Goal: Transaction & Acquisition: Purchase product/service

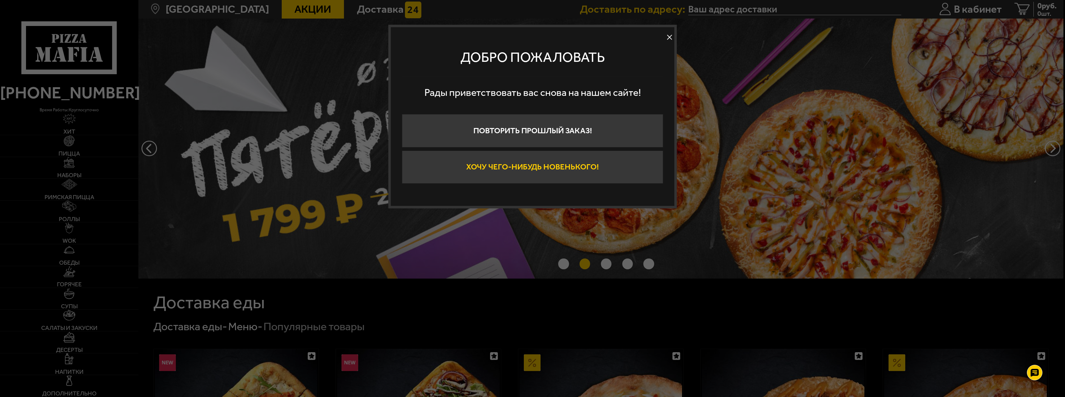
click at [523, 173] on button "Хочу чего-нибудь новенького!" at bounding box center [532, 167] width 261 height 33
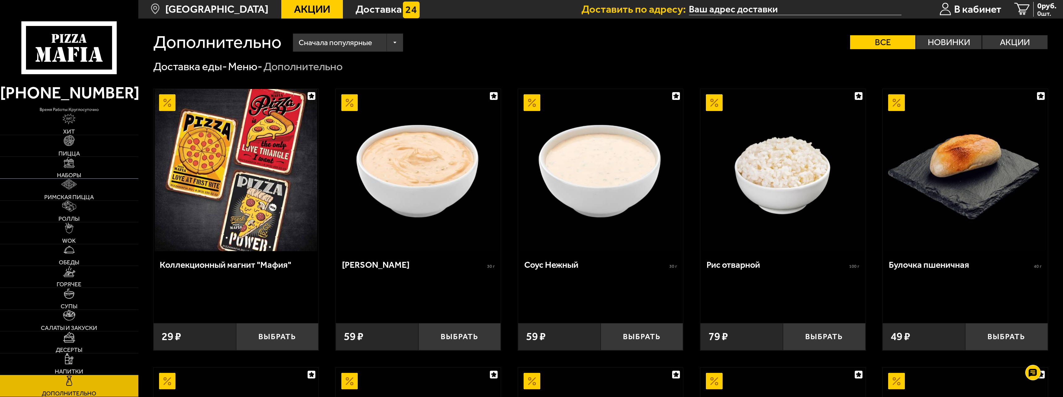
click at [63, 171] on link "Наборы" at bounding box center [69, 168] width 138 height 22
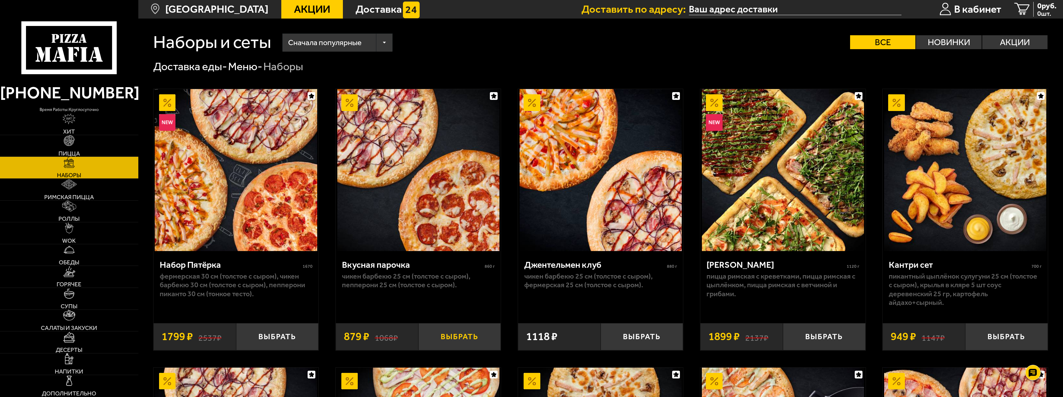
click at [478, 340] on button "Выбрать" at bounding box center [459, 336] width 83 height 27
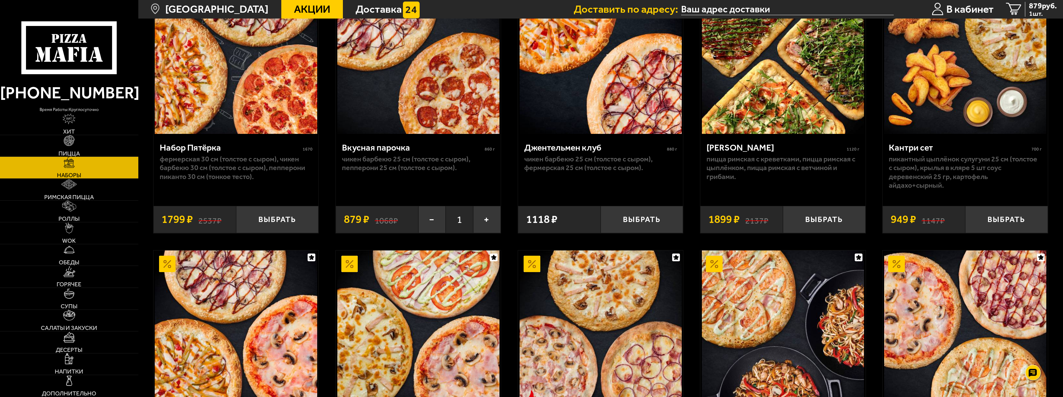
scroll to position [155, 0]
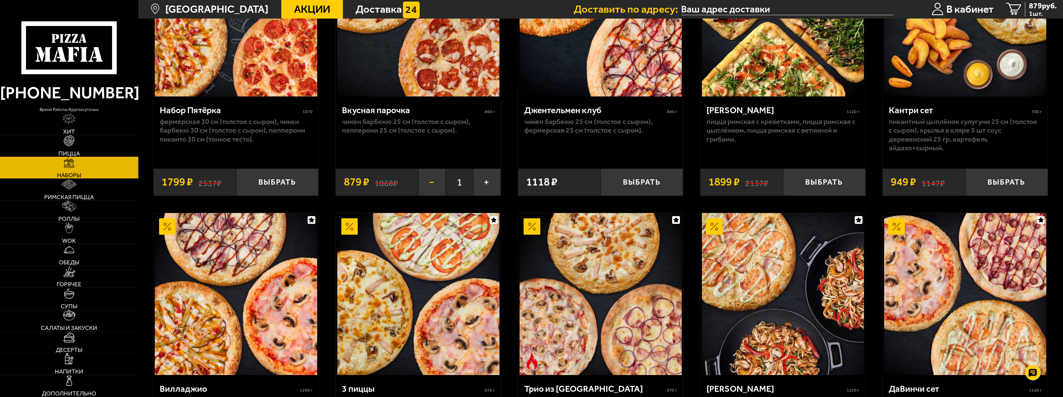
click at [430, 185] on button "−" at bounding box center [432, 182] width 28 height 27
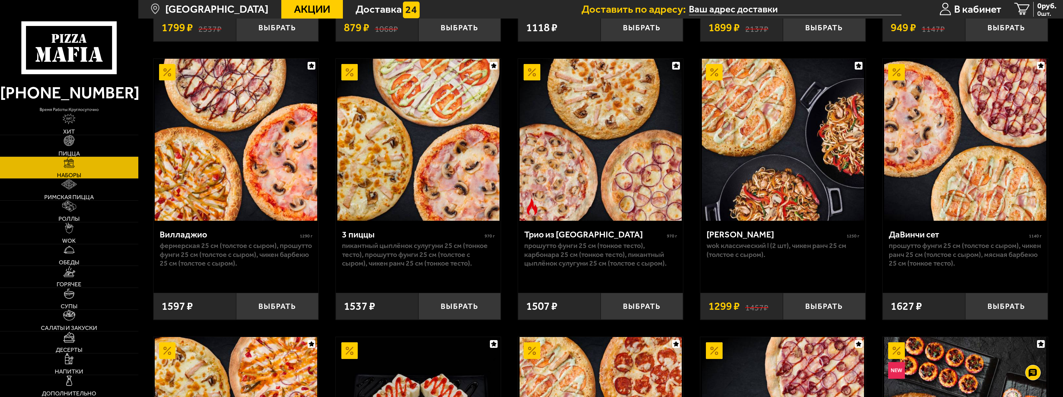
scroll to position [310, 0]
click at [283, 306] on button "Выбрать" at bounding box center [277, 306] width 83 height 27
click at [246, 310] on button "−" at bounding box center [250, 306] width 28 height 27
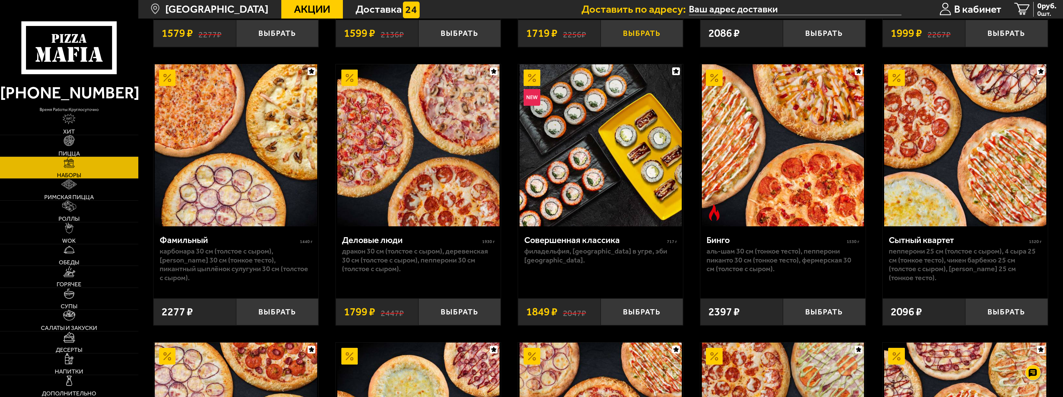
scroll to position [1145, 0]
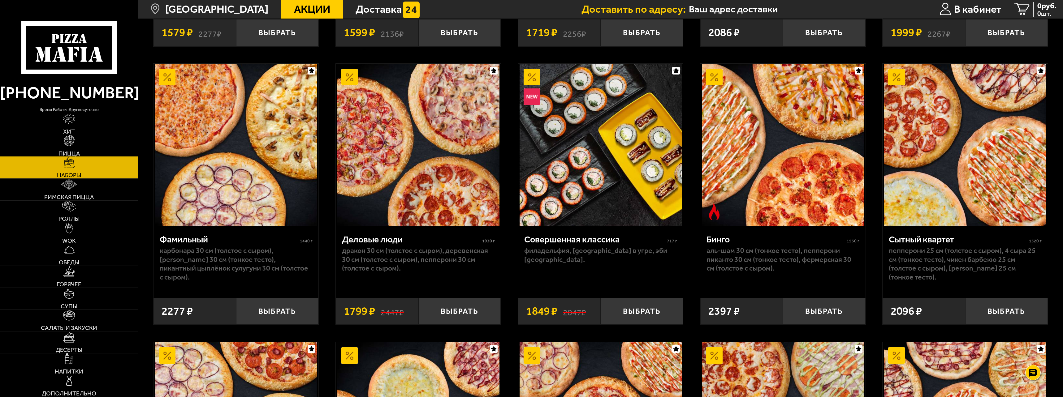
click at [66, 146] on link "Пицца" at bounding box center [69, 146] width 138 height 22
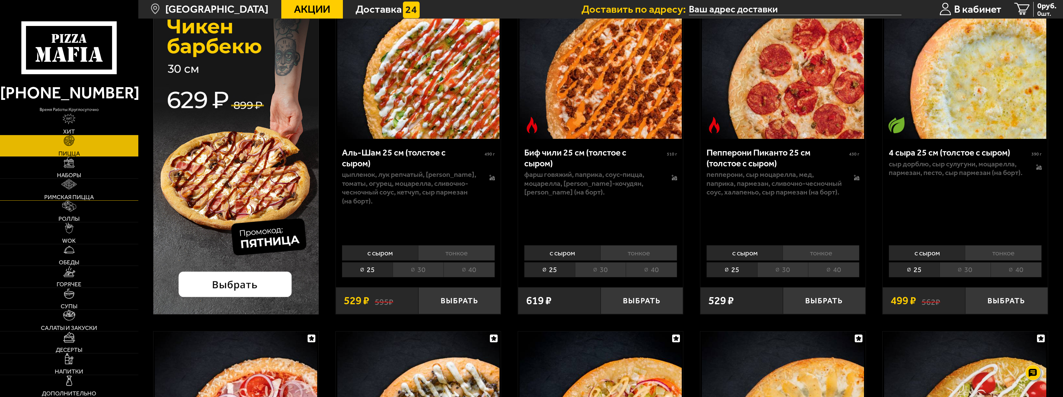
scroll to position [124, 0]
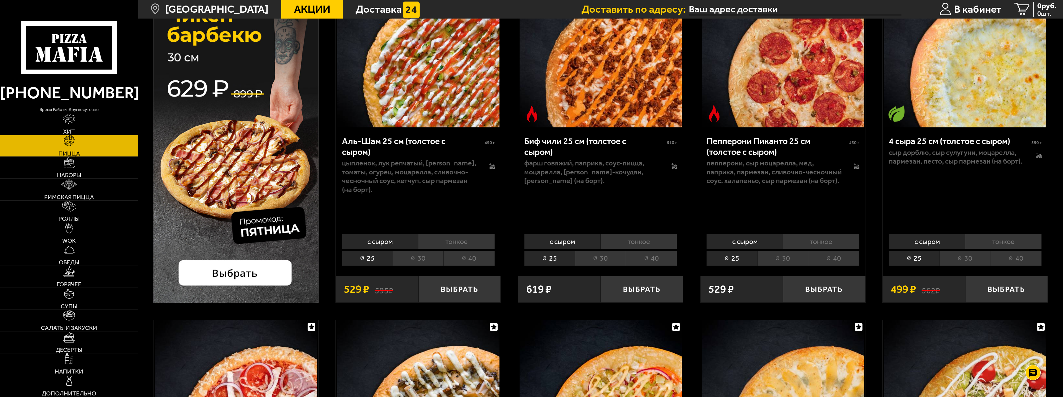
click at [422, 259] on li "30" at bounding box center [418, 258] width 51 height 15
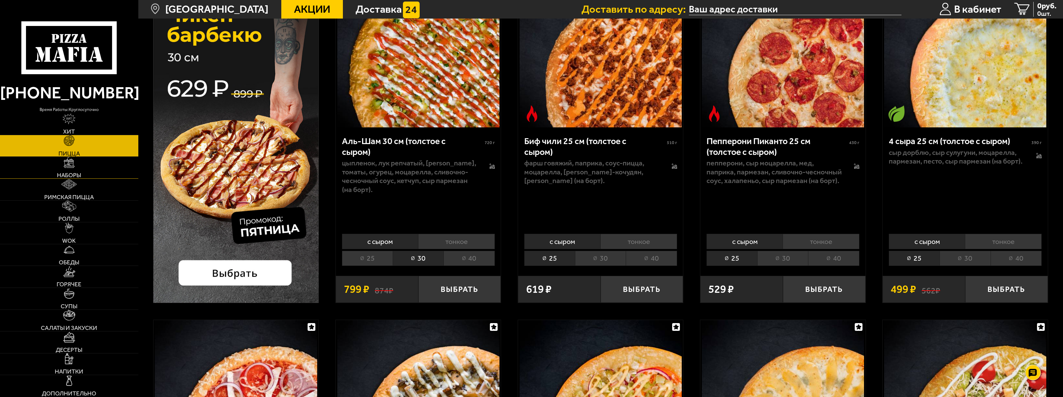
click at [76, 168] on link "Наборы" at bounding box center [69, 168] width 138 height 22
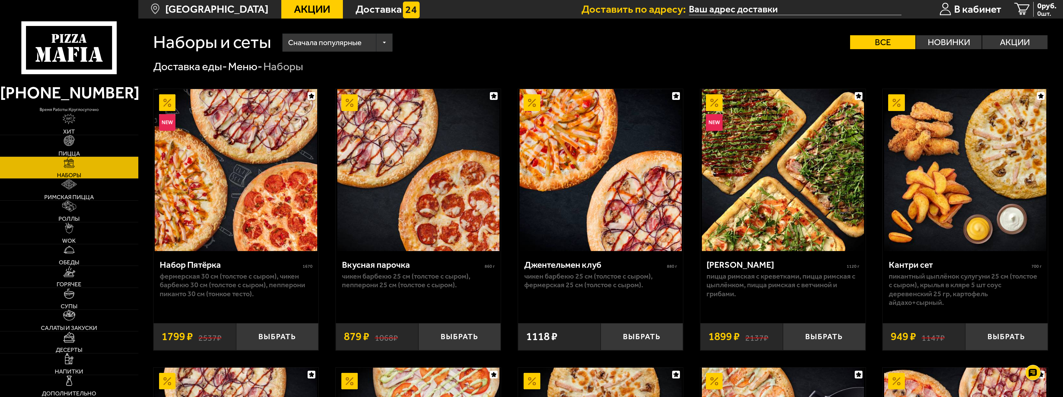
click at [377, 49] on div "Сначала популярные" at bounding box center [338, 43] width 110 height 18
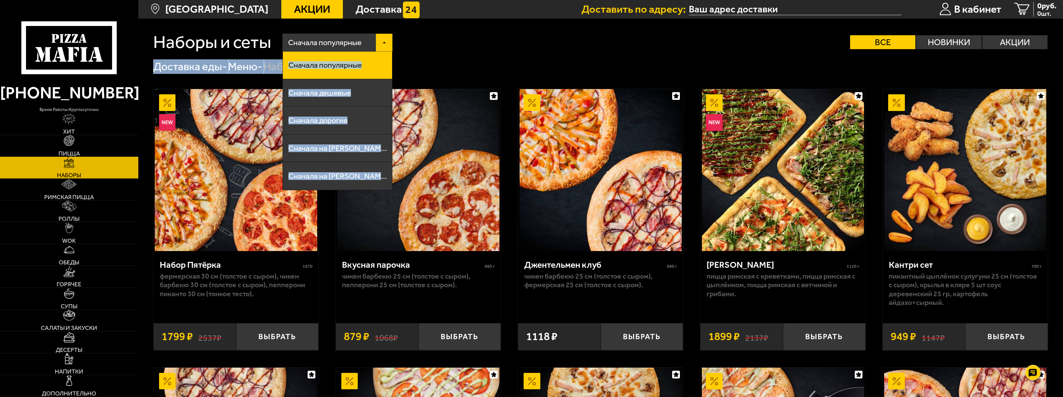
click at [472, 51] on div "Сначала популярные Сначала популярные Сначала дешевые Сначала дорогие Сначала н…" at bounding box center [659, 42] width 777 height 18
click at [457, 51] on div "Сначала популярные Сначала популярные Сначала дешевые Сначала дорогие Сначала н…" at bounding box center [659, 42] width 777 height 18
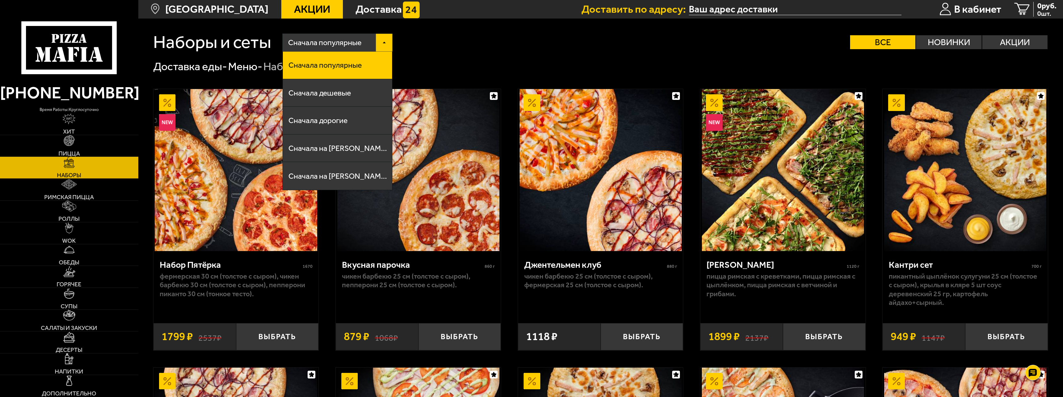
click at [423, 65] on div "Доставка еды - Меню - Наборы" at bounding box center [600, 66] width 895 height 15
click at [356, 123] on li "Сначала дорогие" at bounding box center [338, 121] width 110 height 28
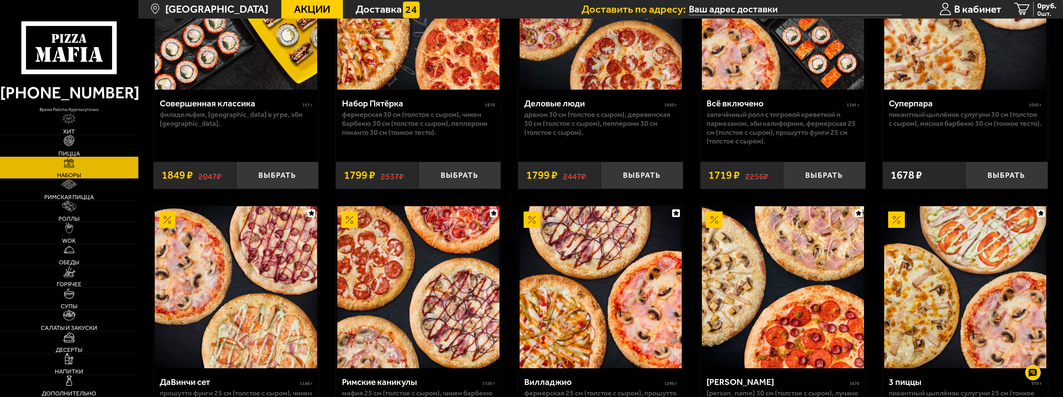
scroll to position [1021, 0]
